Goal: Task Accomplishment & Management: Manage account settings

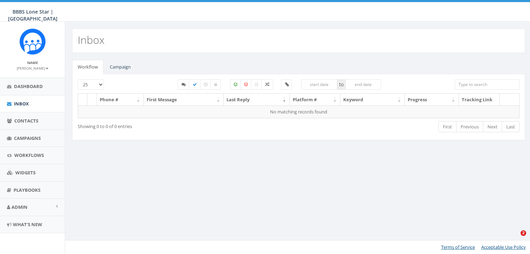
select select
click at [120, 67] on link "Campaign" at bounding box center [120, 67] width 32 height 14
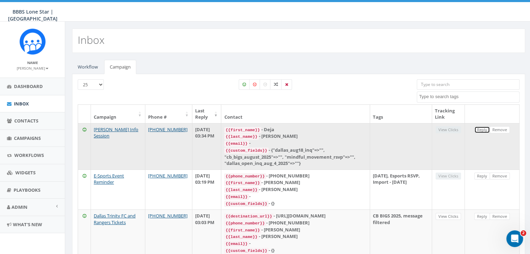
click at [482, 127] on link "Reply" at bounding box center [482, 129] width 16 height 7
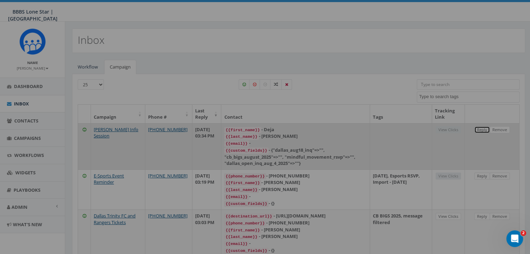
select select
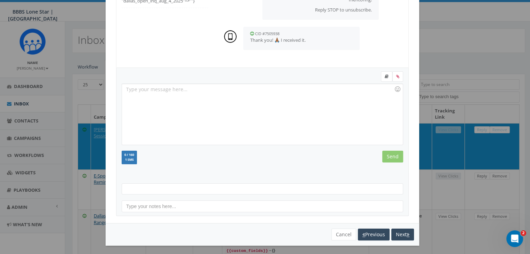
scroll to position [93, 0]
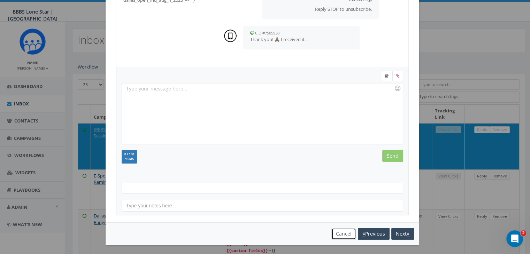
click at [343, 232] on button "Cancel" at bounding box center [343, 234] width 25 height 12
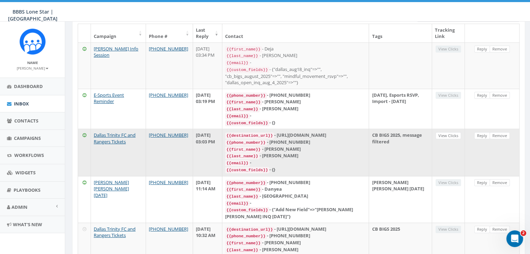
scroll to position [104, 0]
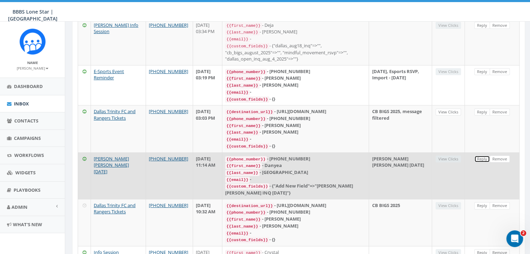
click at [479, 156] on link "Reply" at bounding box center [482, 159] width 16 height 7
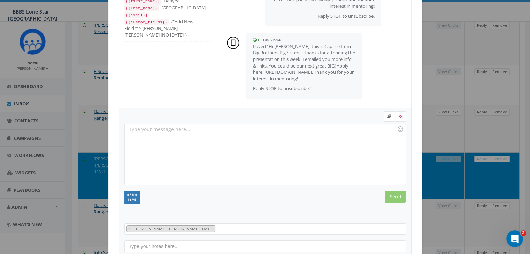
scroll to position [93, 0]
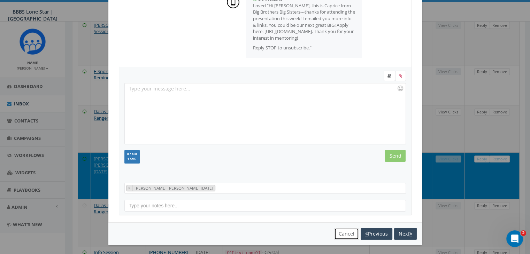
click at [343, 232] on button "Cancel" at bounding box center [346, 234] width 25 height 12
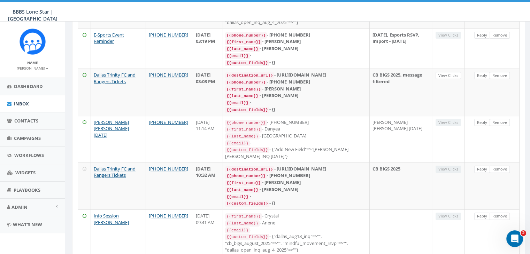
scroll to position [0, 0]
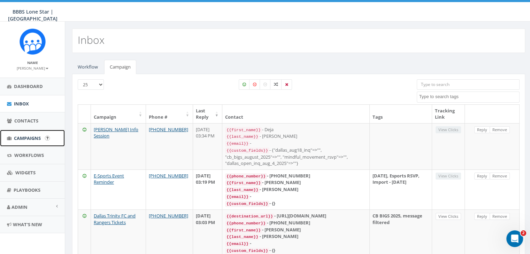
click at [21, 135] on span "Campaigns" at bounding box center [27, 138] width 27 height 6
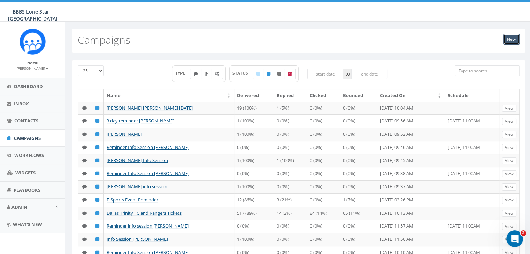
click at [508, 41] on link "New" at bounding box center [511, 39] width 16 height 10
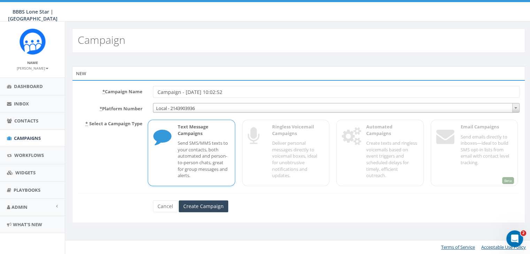
drag, startPoint x: 230, startPoint y: 90, endPoint x: 142, endPoint y: 91, distance: 88.1
click at [142, 91] on div "* Campaign Name Campaign - 08/25/2025, 10:02:52" at bounding box center [298, 92] width 452 height 12
type input "Info Session [PERSON_NAME]"
click at [221, 202] on input "Create Campaign" at bounding box center [203, 207] width 49 height 12
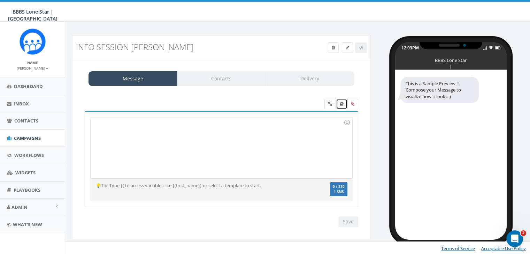
click at [341, 103] on icon at bounding box center [342, 104] width 4 height 4
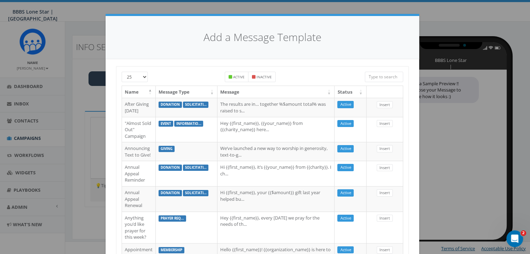
click at [384, 77] on input "search" at bounding box center [384, 77] width 38 height 10
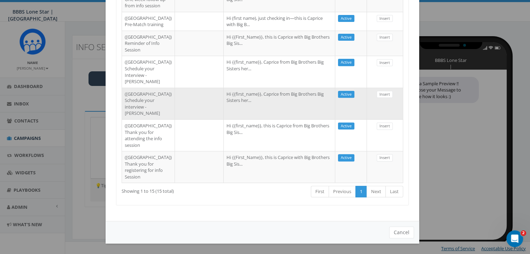
scroll to position [415, 0]
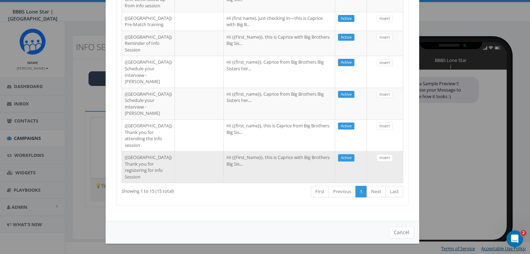
type input "Dallas"
click at [182, 161] on td at bounding box center [199, 167] width 49 height 32
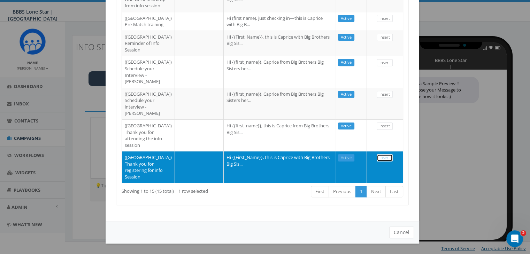
click at [378, 154] on link "Insert" at bounding box center [384, 157] width 16 height 7
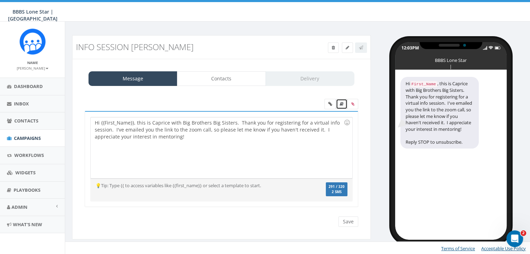
click at [342, 103] on icon at bounding box center [342, 104] width 4 height 4
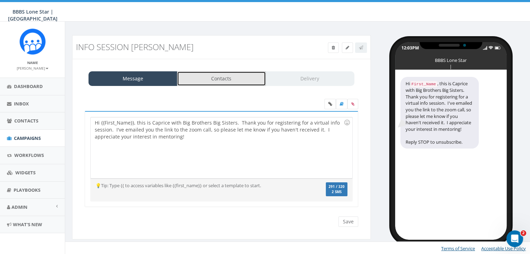
click at [221, 75] on link "Contacts" at bounding box center [221, 78] width 89 height 15
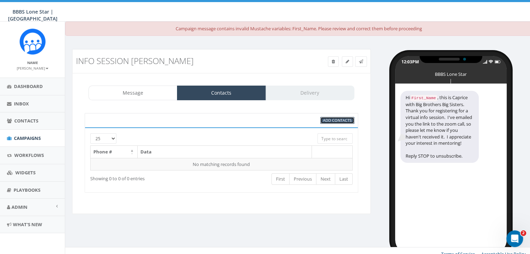
click at [334, 119] on span "Add Contacts" at bounding box center [337, 120] width 29 height 5
select select
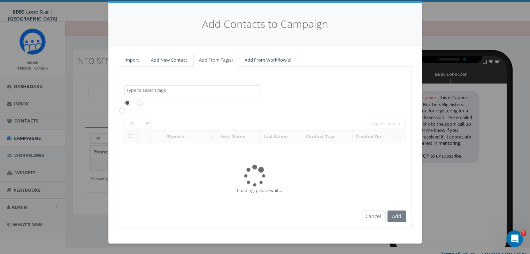
scroll to position [0, 0]
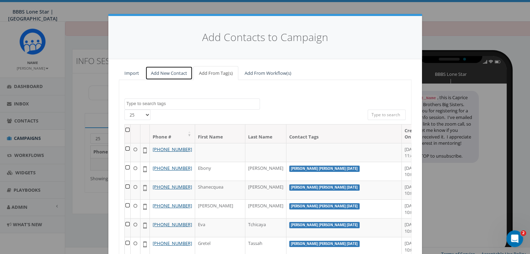
click at [169, 71] on link "Add New Contact" at bounding box center [168, 73] width 47 height 14
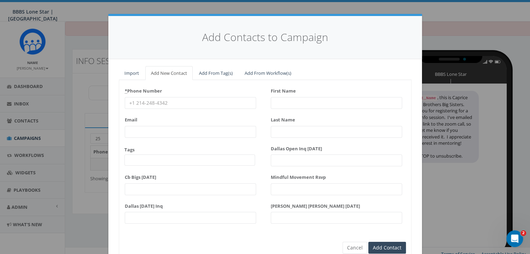
click at [134, 103] on input "* Phone Number" at bounding box center [190, 103] width 131 height 12
paste input "(214) 603-0653"
type input "(214) 603-0653"
click at [271, 100] on input "First Name" at bounding box center [336, 103] width 131 height 12
type input "Jen"
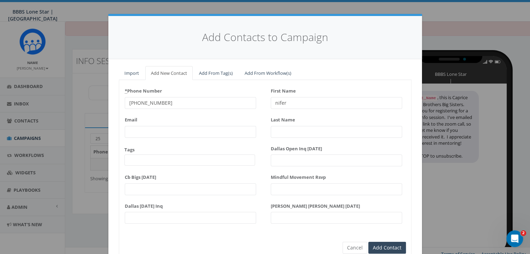
click at [271, 100] on input "nifer" at bounding box center [336, 103] width 131 height 12
type input "Jennnifer"
click at [291, 129] on input "Last Name" at bounding box center [336, 132] width 131 height 12
type input "Higgins"
click at [388, 246] on input "Add Contact" at bounding box center [387, 248] width 38 height 12
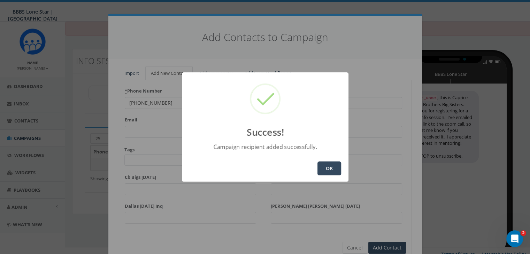
click at [335, 166] on button "OK" at bounding box center [329, 169] width 24 height 14
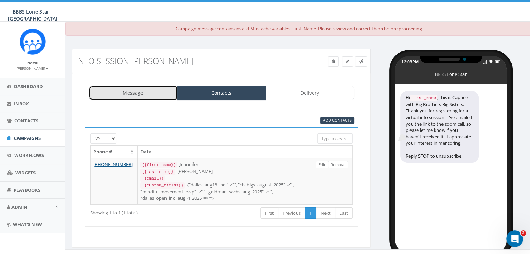
click at [140, 87] on link "Message" at bounding box center [132, 93] width 89 height 15
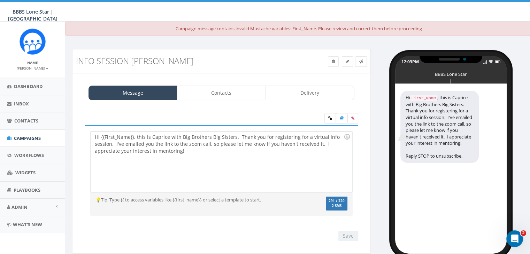
click at [132, 134] on div "Hi {{First_Name}}, this is Caprice with Big Brothers Big Sisters. Thank you for…" at bounding box center [221, 162] width 261 height 61
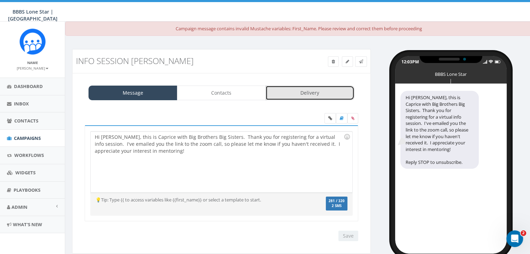
click at [297, 86] on link "Delivery" at bounding box center [309, 93] width 89 height 15
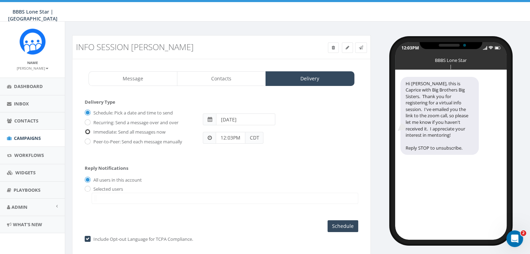
click at [88, 130] on input "Immediate: Send all messages now" at bounding box center [87, 132] width 5 height 5
radio input "true"
click at [88, 188] on input "radio" at bounding box center [87, 189] width 5 height 5
radio input "true"
click at [100, 199] on span at bounding box center [225, 198] width 266 height 11
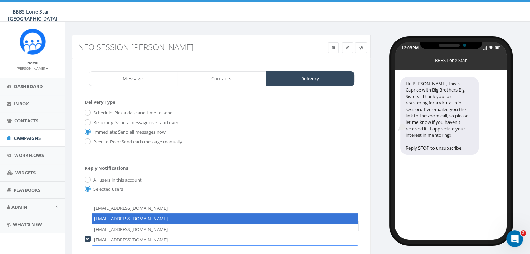
select select "1730"
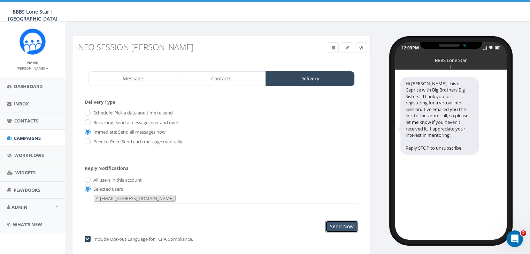
click at [336, 227] on input "Send Now" at bounding box center [341, 227] width 33 height 12
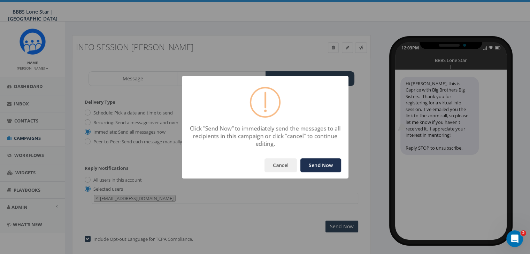
click at [311, 162] on button "Send Now" at bounding box center [320, 165] width 41 height 14
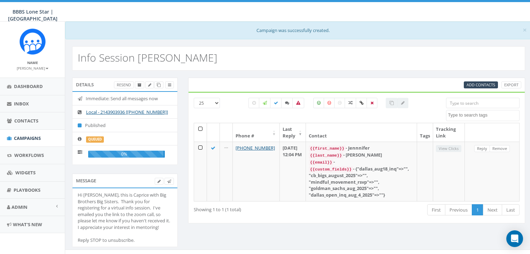
select select
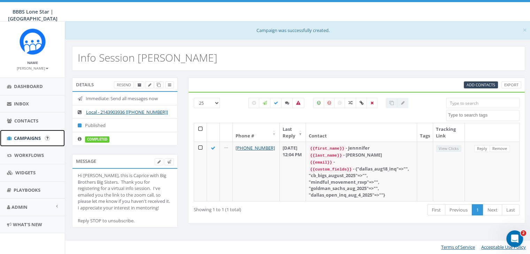
click at [23, 137] on span "Campaigns" at bounding box center [27, 138] width 27 height 6
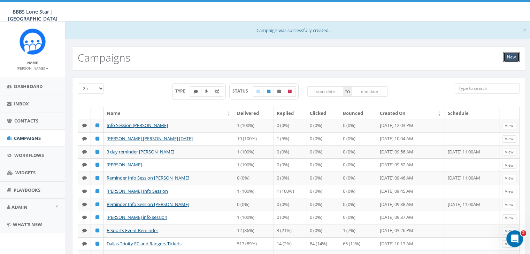
click at [508, 55] on link "New" at bounding box center [511, 57] width 16 height 10
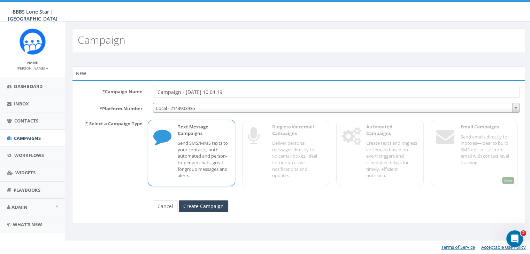
drag, startPoint x: 246, startPoint y: 91, endPoint x: 117, endPoint y: 84, distance: 129.0
click at [117, 85] on div "* Campaign Name Campaign - [DATE] 10:04:19 * Platform Number Local - 2143903936…" at bounding box center [298, 151] width 453 height 143
type input "reminder [PERSON_NAME]"
click at [190, 203] on input "Create Campaign" at bounding box center [203, 207] width 49 height 12
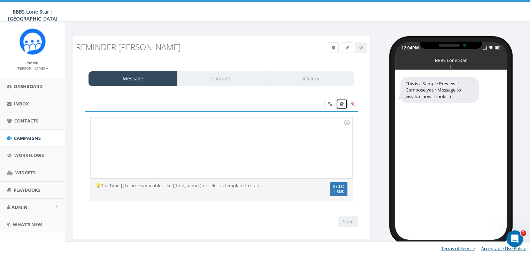
click at [341, 102] on icon at bounding box center [342, 104] width 4 height 4
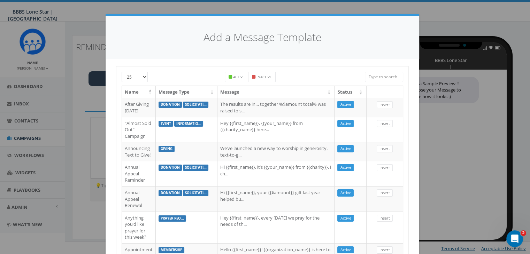
click at [370, 77] on input "search" at bounding box center [384, 77] width 38 height 10
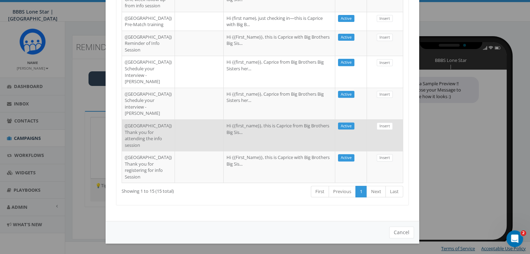
scroll to position [311, 0]
type input "Dallas"
click at [185, 56] on td at bounding box center [199, 43] width 49 height 25
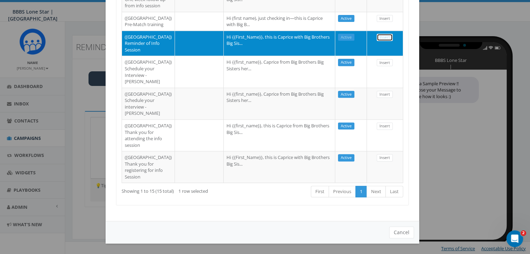
click at [377, 41] on link "Insert" at bounding box center [384, 37] width 16 height 7
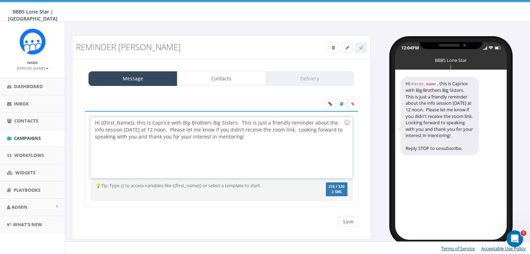
click at [133, 121] on div "Hi {{First_Name}}, this is Caprice with Big Brothers Big Sisters. This is just …" at bounding box center [221, 147] width 261 height 61
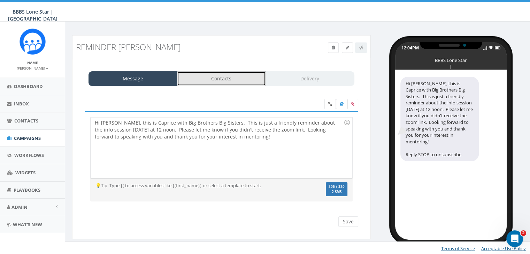
click at [234, 78] on link "Contacts" at bounding box center [221, 78] width 89 height 15
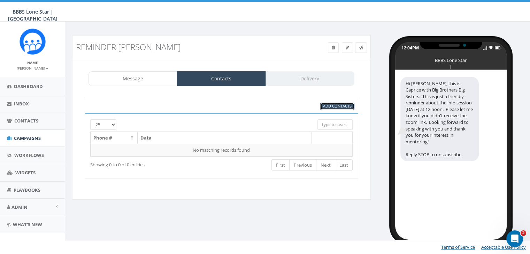
click at [349, 108] on span "Add Contacts" at bounding box center [337, 105] width 29 height 5
select select
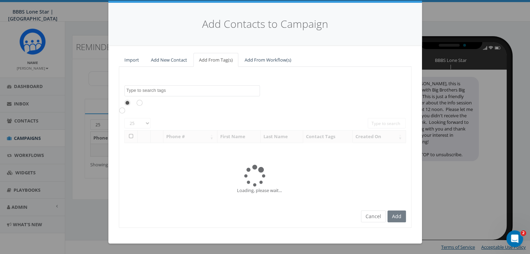
scroll to position [0, 0]
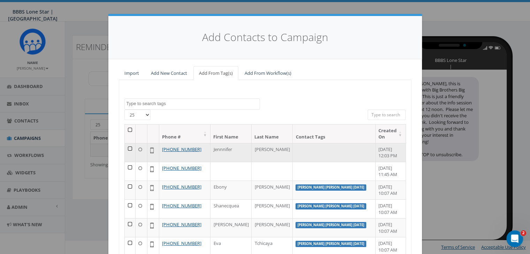
click at [126, 148] on td at bounding box center [130, 152] width 11 height 19
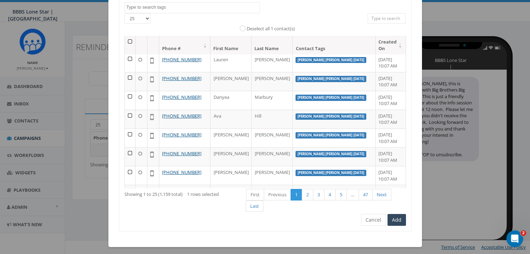
scroll to position [99, 0]
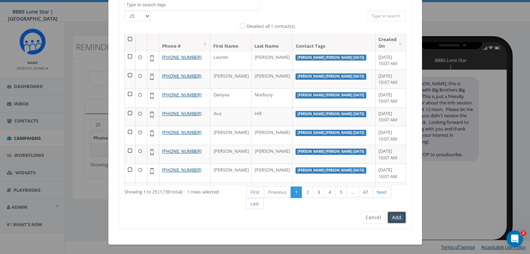
click at [400, 213] on button "Add" at bounding box center [396, 218] width 18 height 12
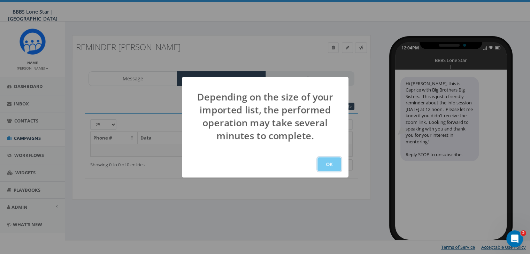
click at [326, 161] on button "OK" at bounding box center [329, 164] width 24 height 14
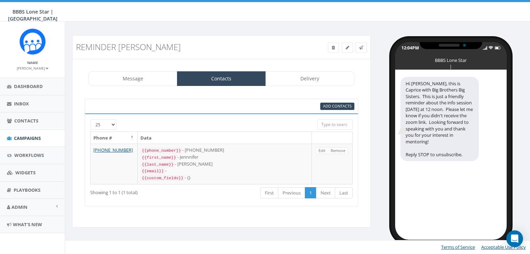
select select
click at [288, 75] on link "Delivery" at bounding box center [309, 78] width 89 height 15
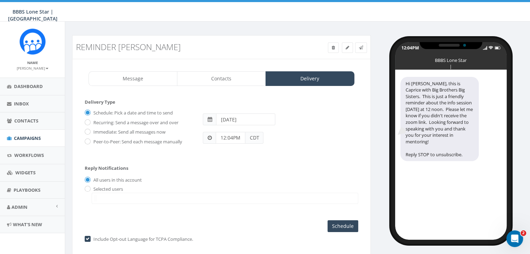
click at [255, 119] on input "[DATE]" at bounding box center [245, 120] width 59 height 12
click at [244, 206] on td "2" at bounding box center [244, 206] width 10 height 10
type input "2025-09-02"
click at [329, 135] on div "12:04PM CDT" at bounding box center [279, 134] width 165 height 18
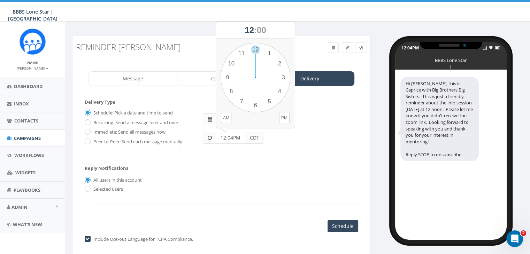
drag, startPoint x: 219, startPoint y: 139, endPoint x: 232, endPoint y: 134, distance: 13.0
click at [232, 134] on input "12:04PM" at bounding box center [231, 138] width 30 height 12
type input "11:00AM"
click at [228, 170] on div "Reply Notifications All users in this account Selected users ayoung@bbbstx.org …" at bounding box center [221, 183] width 273 height 49
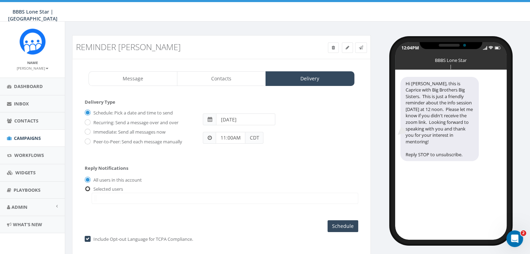
click at [86, 188] on input "radio" at bounding box center [87, 189] width 5 height 5
radio input "true"
click at [102, 195] on span at bounding box center [225, 198] width 266 height 11
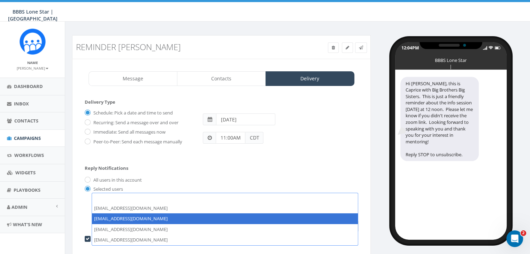
select select "1730"
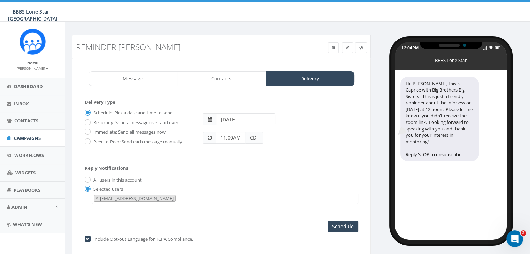
scroll to position [7, 0]
click at [348, 226] on input "Schedule" at bounding box center [342, 227] width 31 height 12
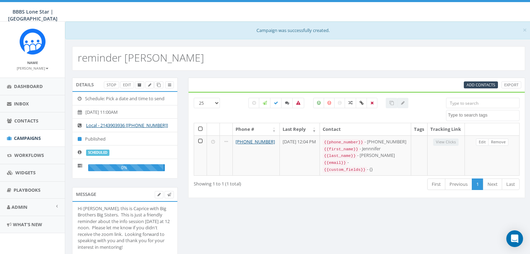
select select
click at [38, 85] on span "Dashboard" at bounding box center [28, 86] width 29 height 6
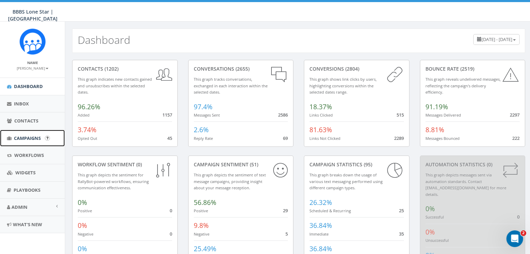
click at [23, 137] on span "Campaigns" at bounding box center [27, 138] width 27 height 6
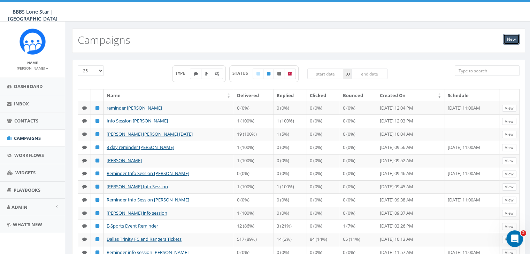
click at [508, 38] on link "New" at bounding box center [511, 39] width 16 height 10
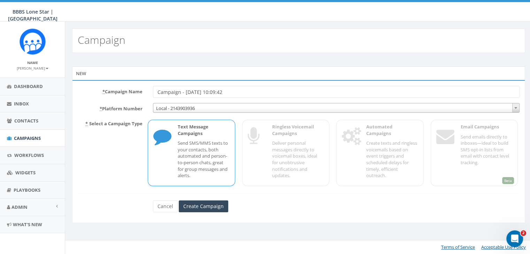
drag, startPoint x: 250, startPoint y: 92, endPoint x: 163, endPoint y: 88, distance: 87.8
click at [163, 88] on input "Campaign - [DATE] 10:09:42" at bounding box center [336, 92] width 366 height 12
type input "C"
type input "Info Session [PERSON_NAME]"
click at [197, 151] on p "Send SMS/MMS texts to your contacts, both automated and person-to-person chats,…" at bounding box center [204, 159] width 52 height 39
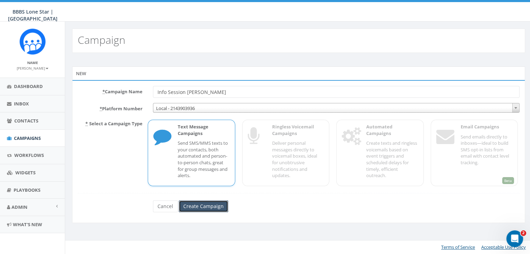
click at [210, 206] on input "Create Campaign" at bounding box center [203, 207] width 49 height 12
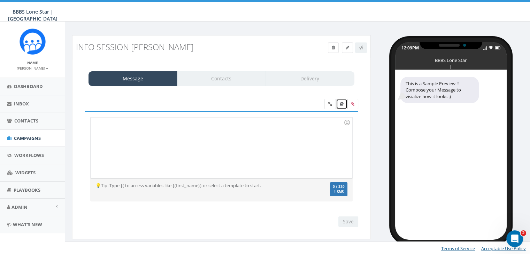
click at [340, 103] on icon at bounding box center [342, 104] width 4 height 4
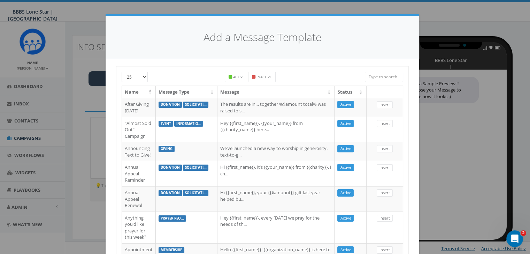
click at [379, 73] on input "search" at bounding box center [384, 77] width 38 height 10
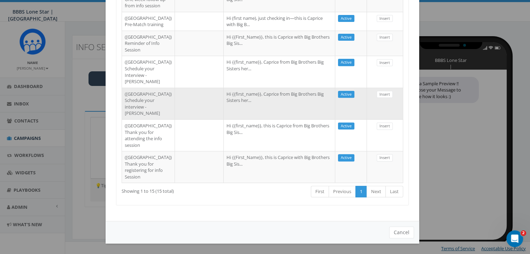
scroll to position [415, 0]
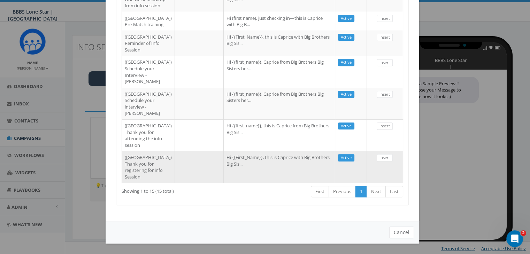
type input "Dallas"
click at [193, 170] on td at bounding box center [199, 167] width 49 height 32
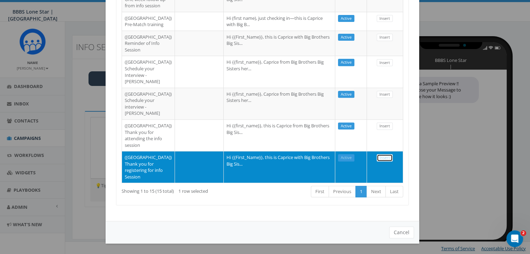
click at [379, 154] on link "Insert" at bounding box center [384, 157] width 16 height 7
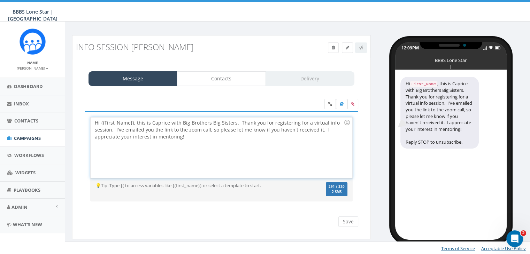
click at [133, 122] on div "Hi {{First_Name}}, this is Caprice with Big Brothers Big Sisters. Thank you for…" at bounding box center [221, 147] width 261 height 61
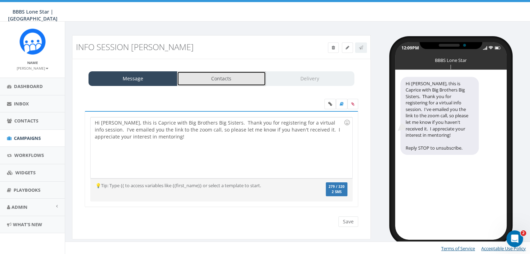
click at [247, 81] on link "Contacts" at bounding box center [221, 78] width 89 height 15
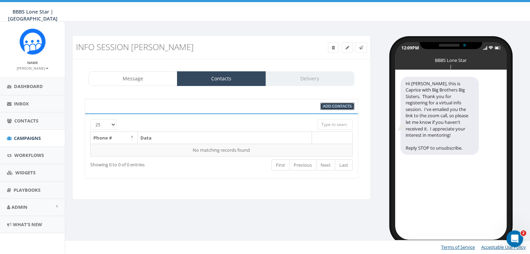
click at [333, 106] on span "Add Contacts" at bounding box center [337, 105] width 29 height 5
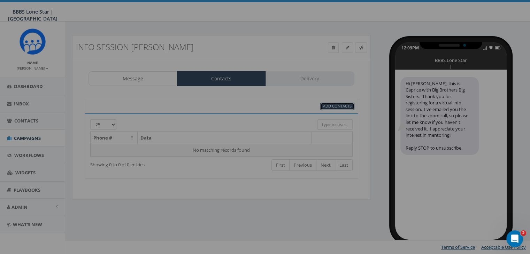
scroll to position [0, 0]
select select
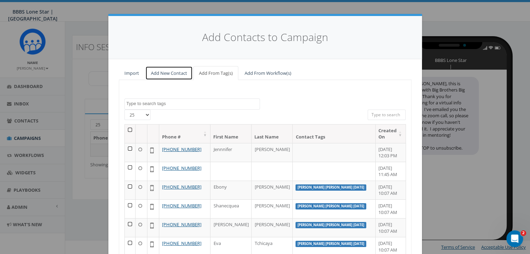
click at [179, 71] on link "Add New Contact" at bounding box center [168, 73] width 47 height 14
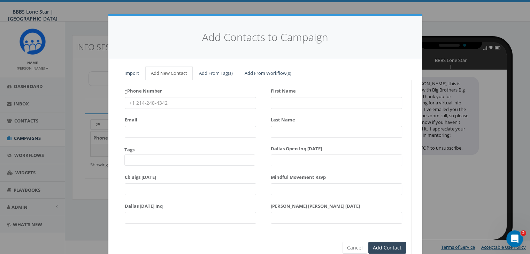
click at [148, 102] on input "* Phone Number" at bounding box center [190, 103] width 131 height 12
paste input "214-604-1998"
type input "214-604-1998"
click at [276, 101] on input "First Name" at bounding box center [336, 103] width 131 height 12
type input "A"
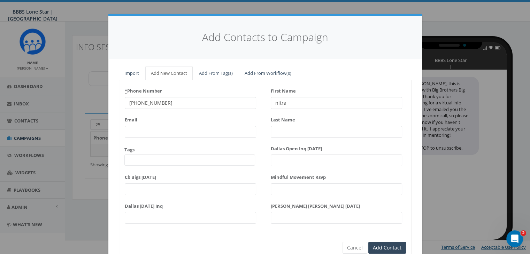
click at [271, 102] on input "nitra" at bounding box center [336, 103] width 131 height 12
type input "Anitra"
click at [274, 130] on input "Last Name" at bounding box center [336, 132] width 131 height 12
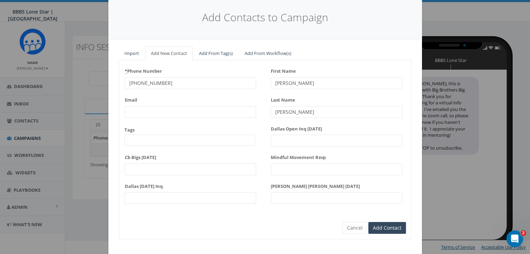
scroll to position [31, 0]
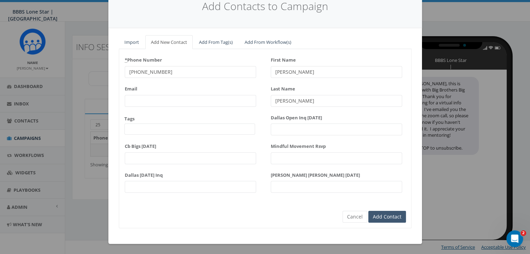
type input "Jeffery"
click at [382, 215] on input "Add Contact" at bounding box center [387, 217] width 38 height 12
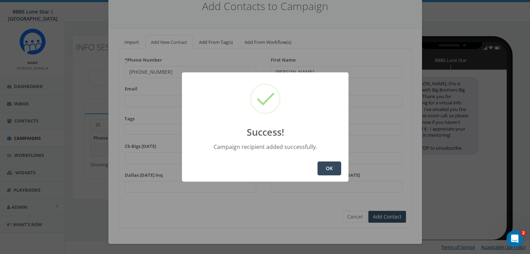
click at [334, 167] on button "OK" at bounding box center [329, 169] width 24 height 14
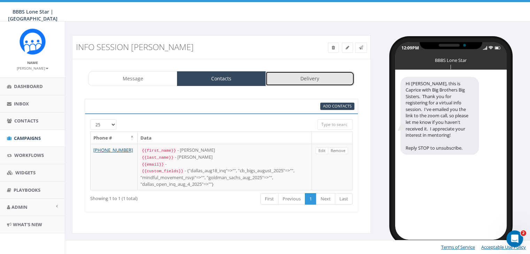
click at [301, 81] on link "Delivery" at bounding box center [309, 78] width 89 height 15
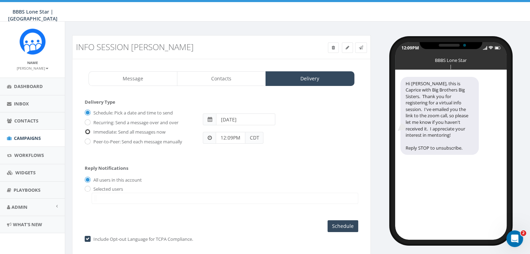
click at [87, 131] on input "Immediate: Send all messages now" at bounding box center [87, 132] width 5 height 5
radio input "true"
click at [86, 187] on input "radio" at bounding box center [87, 189] width 5 height 5
radio input "true"
click at [101, 196] on span at bounding box center [225, 198] width 266 height 11
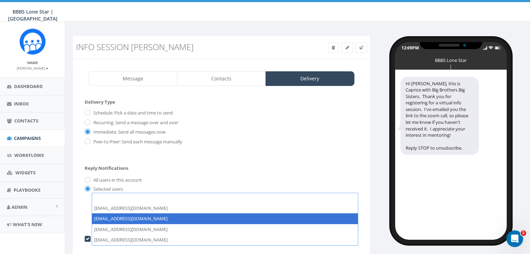
select select "1730"
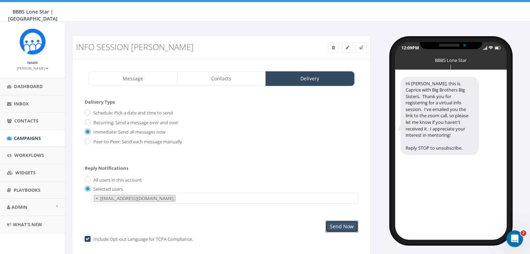
click at [341, 225] on input "Send Now" at bounding box center [341, 227] width 33 height 12
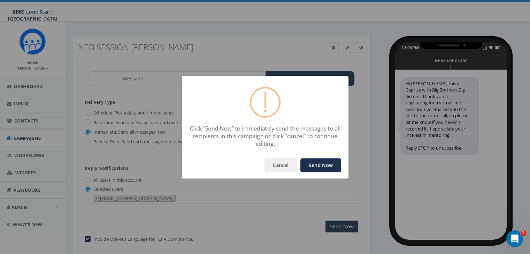
click at [332, 165] on button "Send Now" at bounding box center [320, 165] width 41 height 14
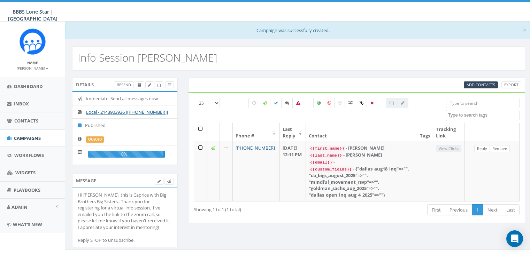
select select
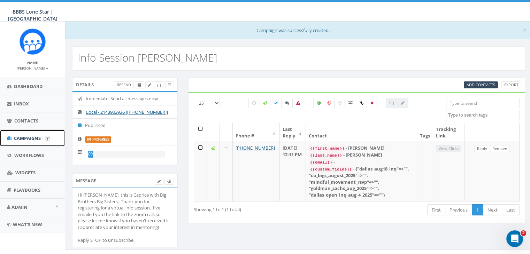
click at [24, 137] on span "Campaigns" at bounding box center [27, 138] width 27 height 6
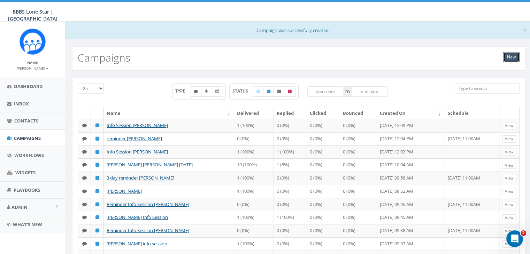
click at [510, 57] on link "New" at bounding box center [511, 57] width 16 height 10
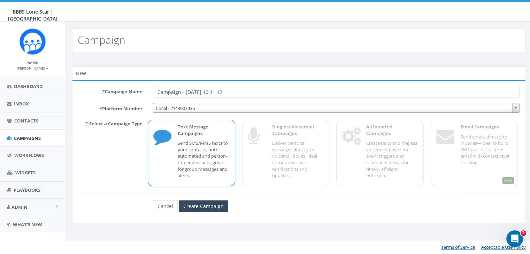
drag, startPoint x: 233, startPoint y: 91, endPoint x: 124, endPoint y: 92, distance: 109.0
click at [124, 92] on div "* Campaign Name Campaign - [DATE] 10:11:12" at bounding box center [298, 92] width 452 height 12
type input "reminder [PERSON_NAME]"
click at [213, 208] on input "Create Campaign" at bounding box center [203, 207] width 49 height 12
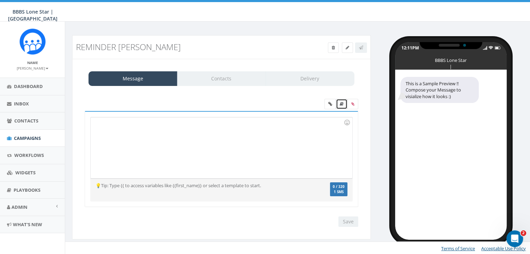
click at [344, 103] on link at bounding box center [341, 104] width 11 height 10
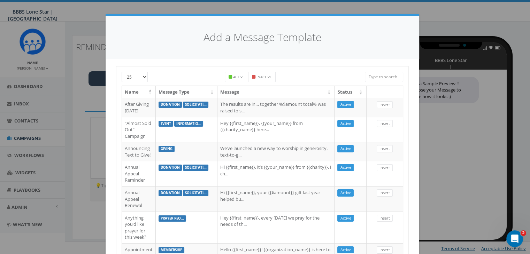
click at [391, 75] on input "search" at bounding box center [384, 77] width 38 height 10
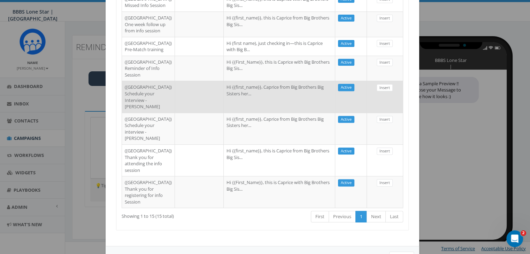
scroll to position [415, 0]
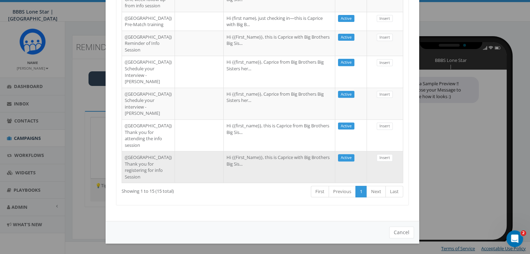
type input "Dallas"
click at [224, 169] on td "Hi {{First_Name}}, this is Caprice with Big Brothers Big Sis..." at bounding box center [279, 167] width 111 height 32
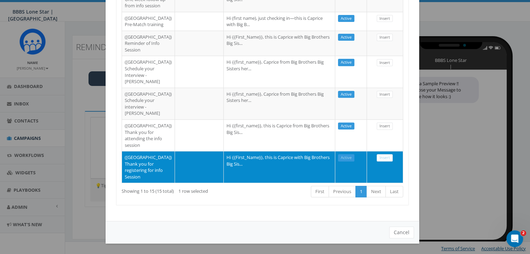
scroll to position [276, 0]
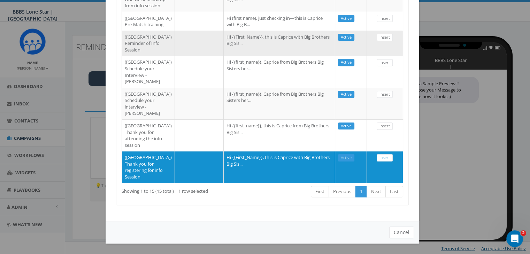
click at [224, 56] on td "Hi {{First_Name}}, this is Caprice with Big Brothers Big Sis..." at bounding box center [279, 43] width 111 height 25
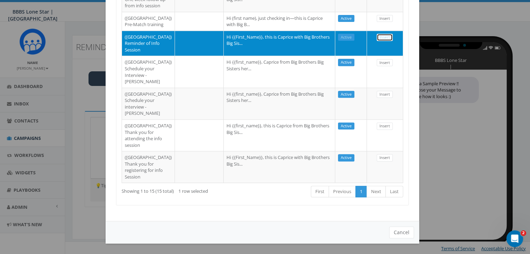
click at [377, 41] on link "Insert" at bounding box center [384, 37] width 16 height 7
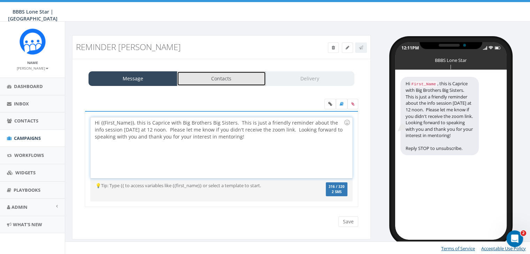
click at [242, 82] on link "Contacts" at bounding box center [221, 78] width 89 height 15
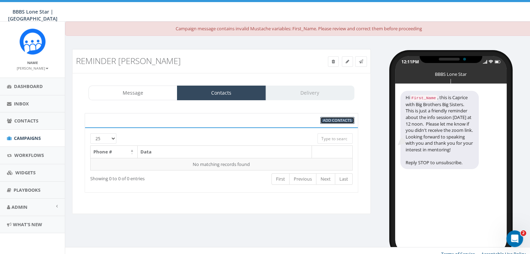
click at [343, 119] on span "Add Contacts" at bounding box center [337, 120] width 29 height 5
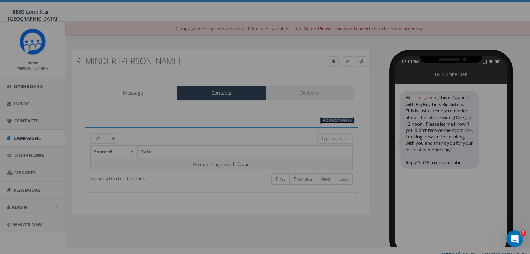
scroll to position [0, 0]
select select
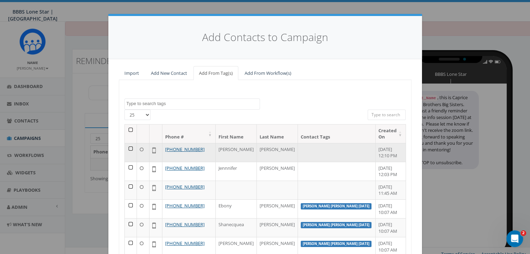
click at [125, 143] on td at bounding box center [131, 152] width 13 height 19
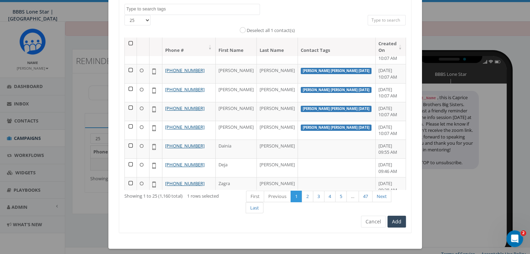
scroll to position [99, 0]
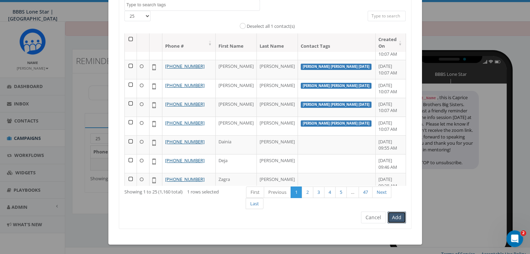
click at [396, 217] on button "Add" at bounding box center [396, 218] width 18 height 12
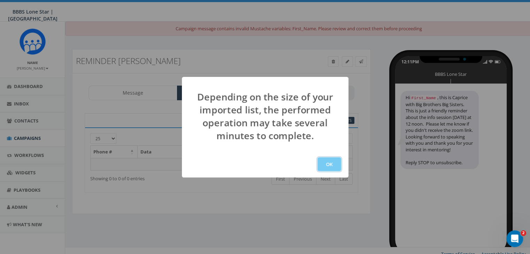
click at [332, 159] on button "OK" at bounding box center [329, 164] width 24 height 14
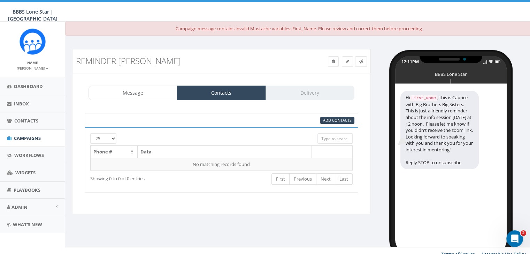
scroll to position [7, 0]
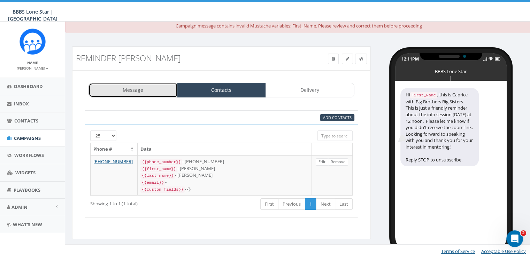
click at [139, 85] on link "Message" at bounding box center [132, 90] width 89 height 15
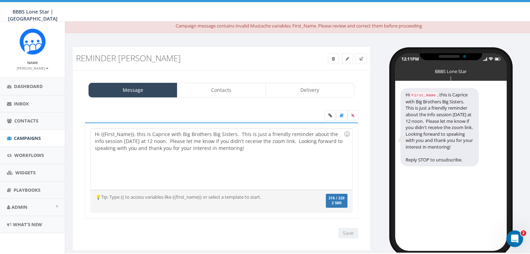
click at [132, 131] on div "Hi {{First_Name}}, this is Caprice with Big Brothers Big Sisters. This is just …" at bounding box center [221, 159] width 261 height 61
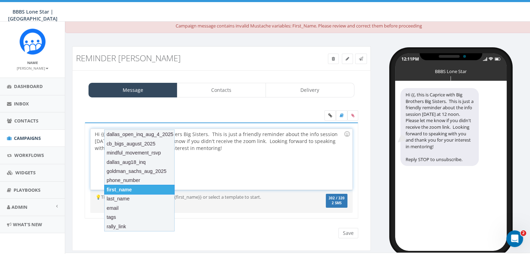
click at [118, 190] on div "first_name" at bounding box center [139, 190] width 70 height 10
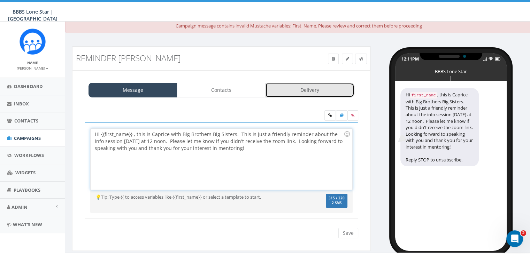
click at [303, 89] on link "Delivery" at bounding box center [309, 90] width 89 height 15
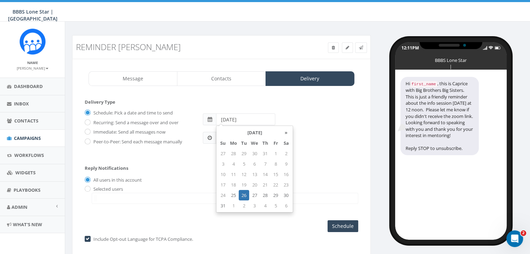
click at [263, 121] on input "2025-08-26" at bounding box center [245, 120] width 59 height 12
click at [265, 194] on td "28" at bounding box center [265, 195] width 10 height 10
type input "2025-08-28"
click at [186, 179] on div "All users in this account" at bounding box center [221, 180] width 273 height 7
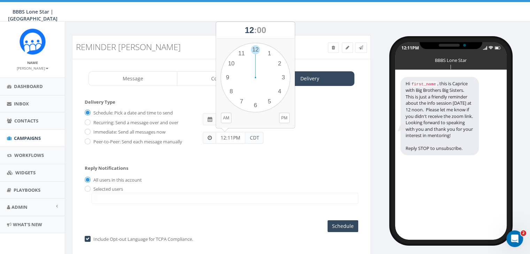
drag, startPoint x: 234, startPoint y: 137, endPoint x: 219, endPoint y: 140, distance: 14.8
click at [219, 140] on input "12:11PM" at bounding box center [231, 138] width 30 height 12
type input "11:00AM"
click at [243, 163] on div "Reply Notifications All users in this account Selected users ayoung@bbbstx.org …" at bounding box center [221, 183] width 273 height 49
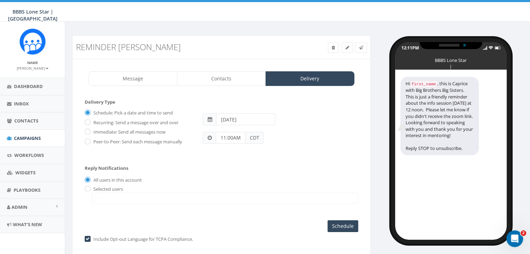
click at [89, 187] on div "Selected users ayoung@bbbstx.org chawkins@bbbstx.org abruce@bbbstx.org nbrown@b…" at bounding box center [221, 195] width 273 height 18
click at [86, 187] on input "radio" at bounding box center [87, 189] width 5 height 5
radio input "true"
click at [105, 201] on span at bounding box center [225, 198] width 266 height 11
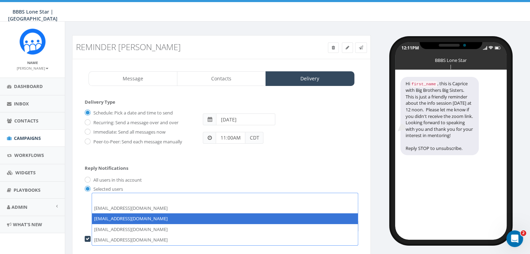
select select "1730"
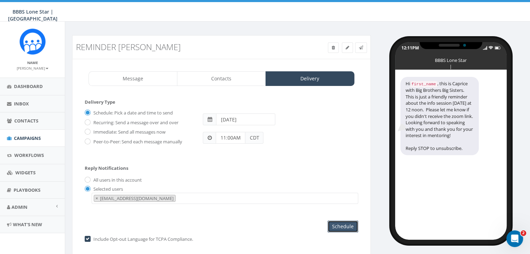
click at [348, 223] on input "Schedule" at bounding box center [342, 227] width 31 height 12
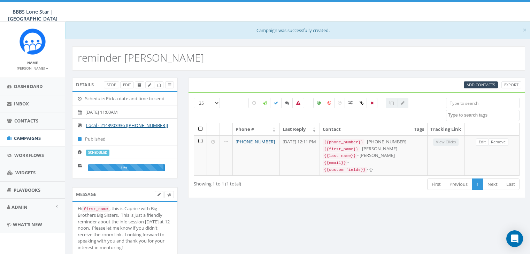
select select
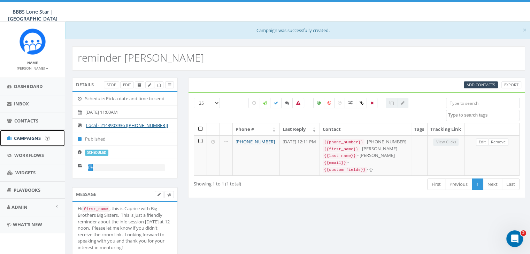
click at [16, 137] on span "Campaigns" at bounding box center [27, 138] width 27 height 6
